Goal: Obtain resource: Download file/media

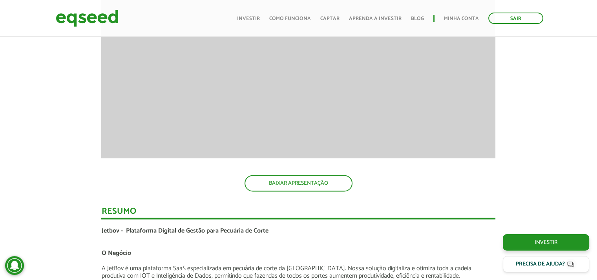
scroll to position [1135, 0]
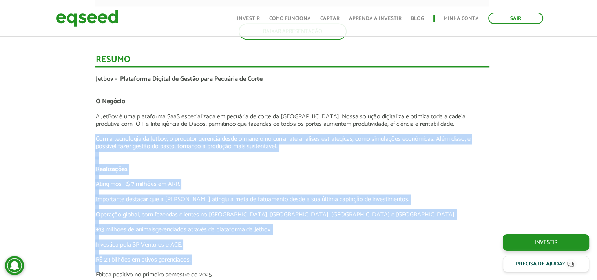
scroll to position [1286, 6]
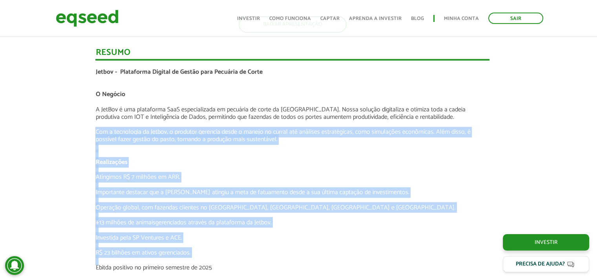
click at [336, 216] on p at bounding box center [292, 214] width 394 height 7
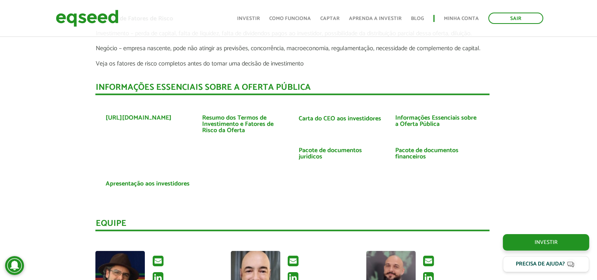
scroll to position [1757, 6]
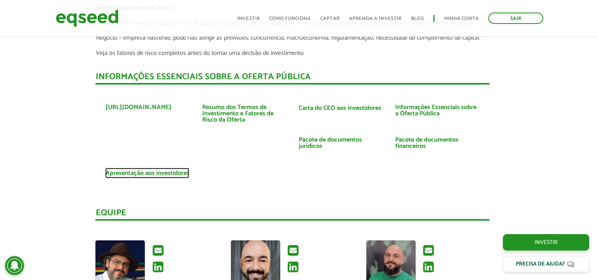
click at [182, 172] on link "Apresentação aos investidores" at bounding box center [147, 173] width 84 height 6
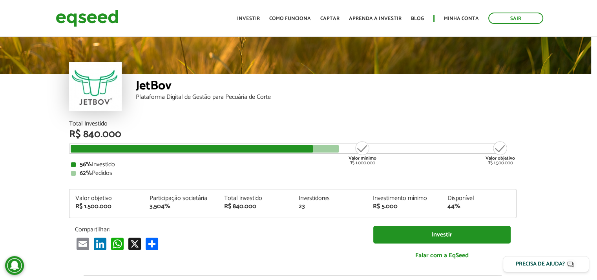
scroll to position [0, 6]
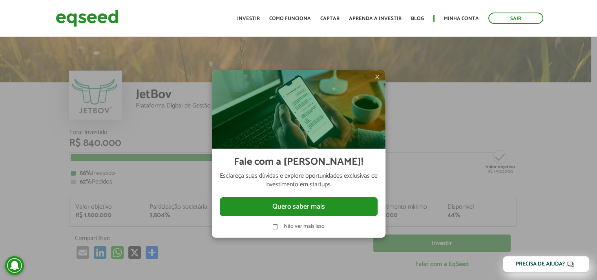
click at [377, 77] on span "×" at bounding box center [377, 76] width 5 height 9
